Goal: Task Accomplishment & Management: Use online tool/utility

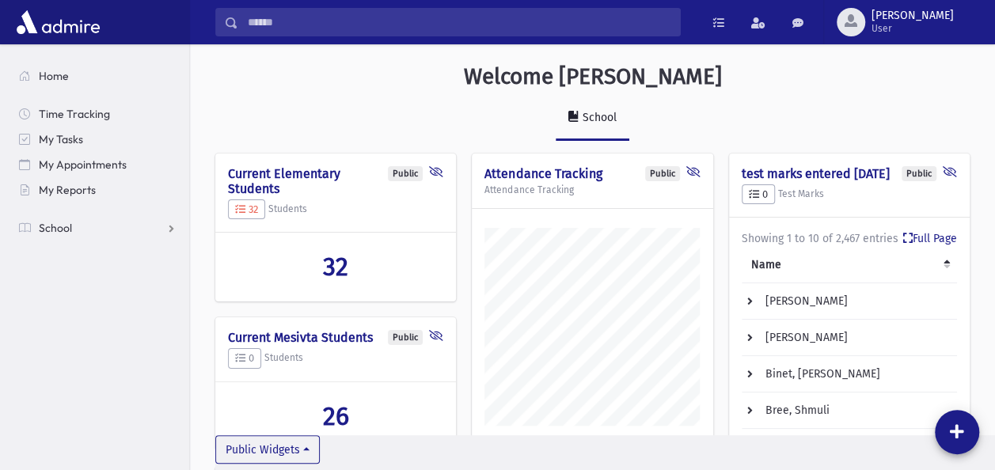
scroll to position [755, 804]
click at [44, 226] on span "School" at bounding box center [55, 228] width 33 height 14
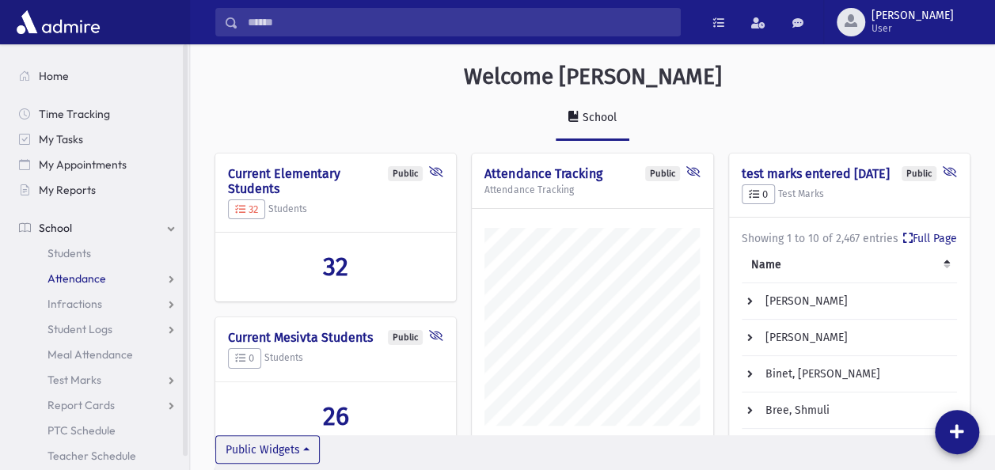
click at [78, 286] on link "Attendance" at bounding box center [97, 278] width 183 height 25
click at [74, 301] on span "Entry" at bounding box center [73, 304] width 27 height 14
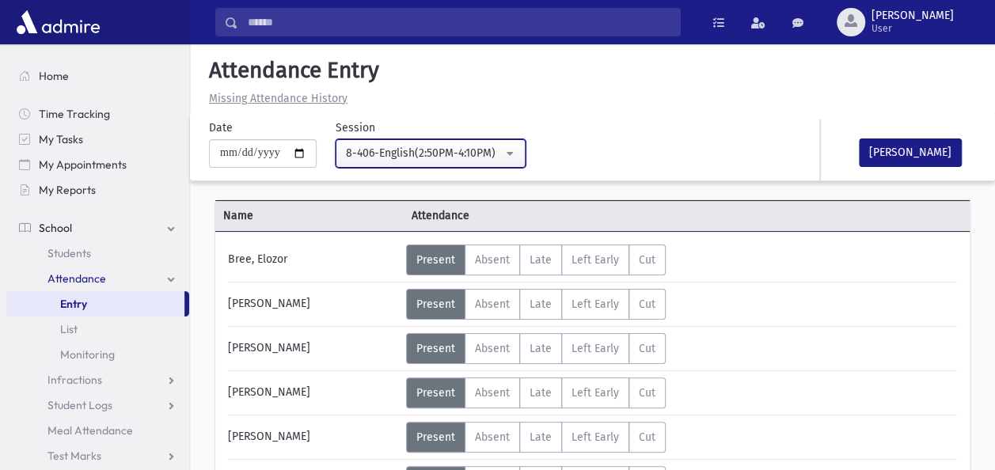
click at [518, 151] on button "8-406-English(2:50PM-4:10PM)" at bounding box center [431, 153] width 190 height 29
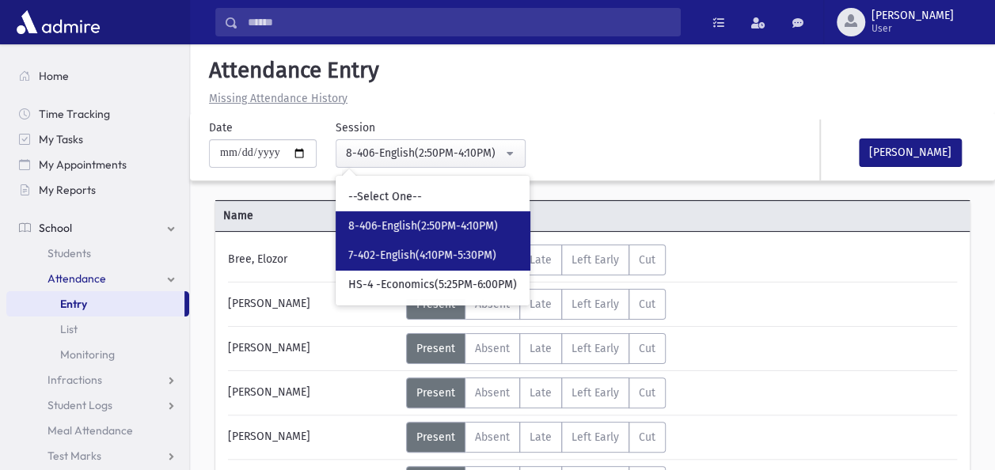
click at [375, 248] on span "7-402-English(4:10PM-5:30PM)" at bounding box center [422, 256] width 148 height 16
select select "****"
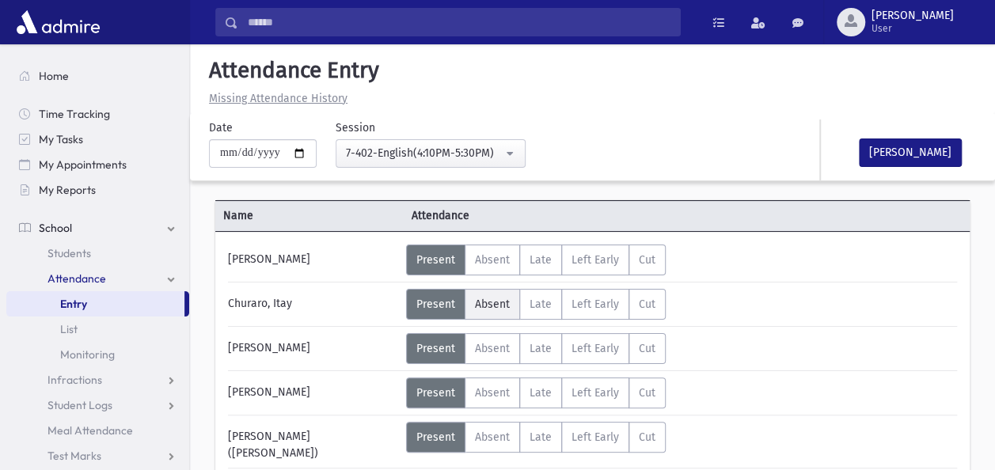
click at [482, 316] on label "Absent A" at bounding box center [492, 304] width 55 height 31
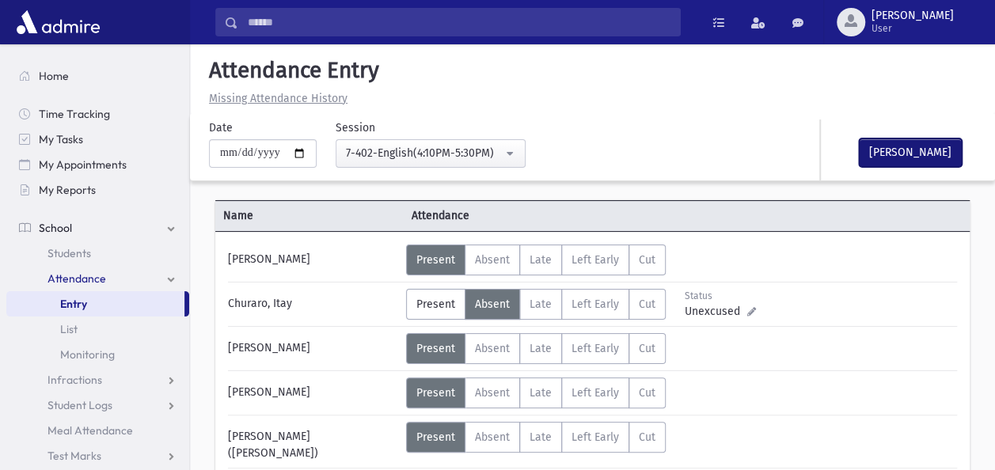
click at [884, 152] on button "[PERSON_NAME]" at bounding box center [910, 153] width 103 height 29
